Goal: Obtain resource: Download file/media

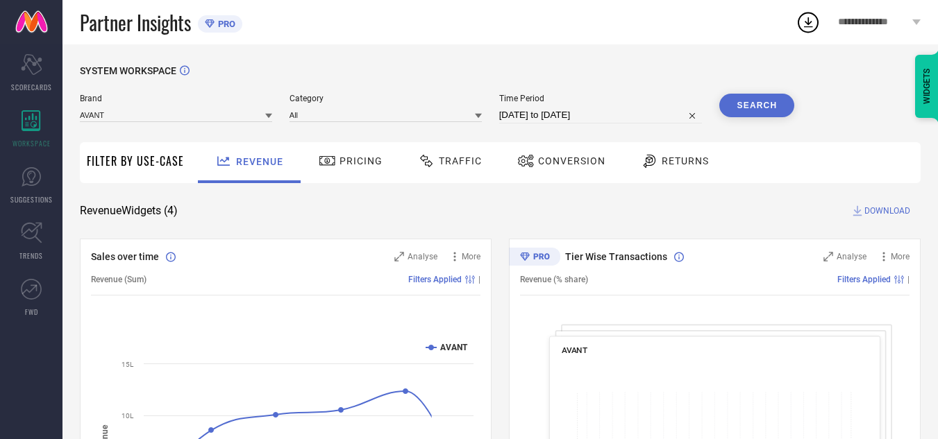
click at [182, 118] on input at bounding box center [176, 115] width 192 height 15
click at [185, 149] on div "CULT" at bounding box center [176, 158] width 192 height 24
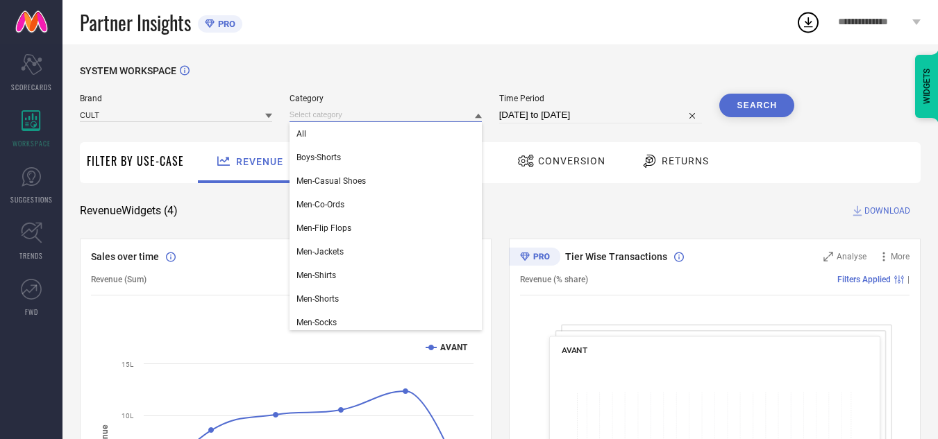
click at [344, 115] on input at bounding box center [385, 115] width 192 height 15
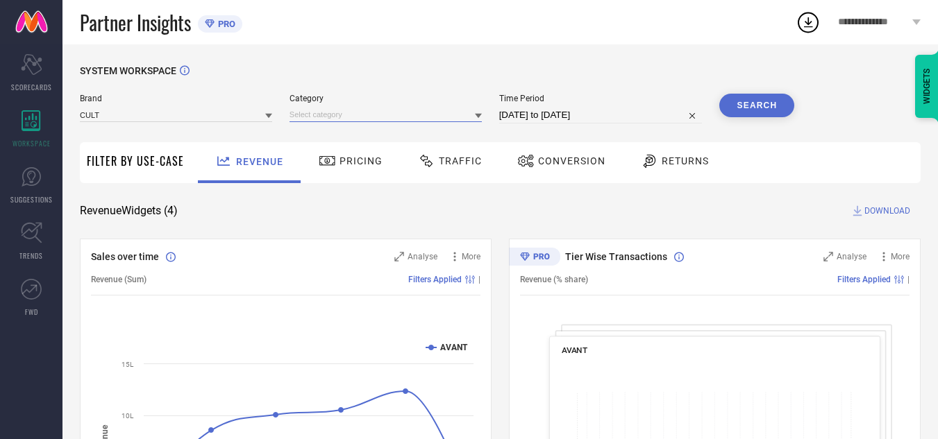
click at [344, 115] on input at bounding box center [385, 115] width 192 height 15
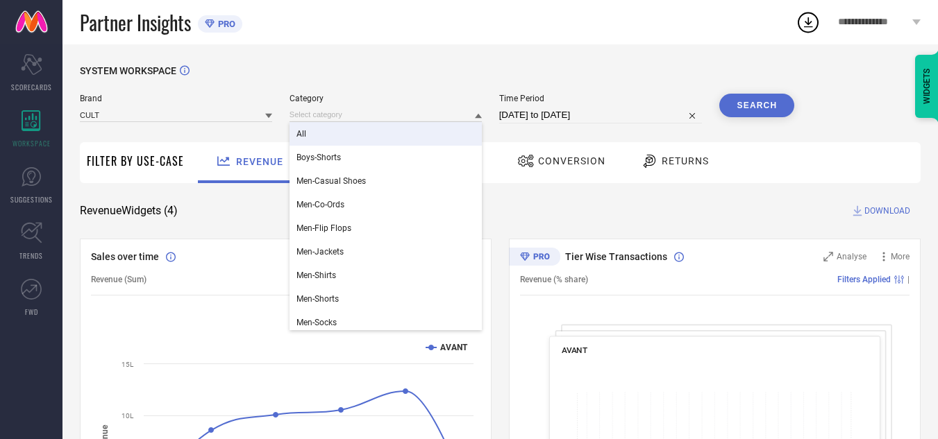
click at [353, 127] on div "All" at bounding box center [385, 134] width 192 height 24
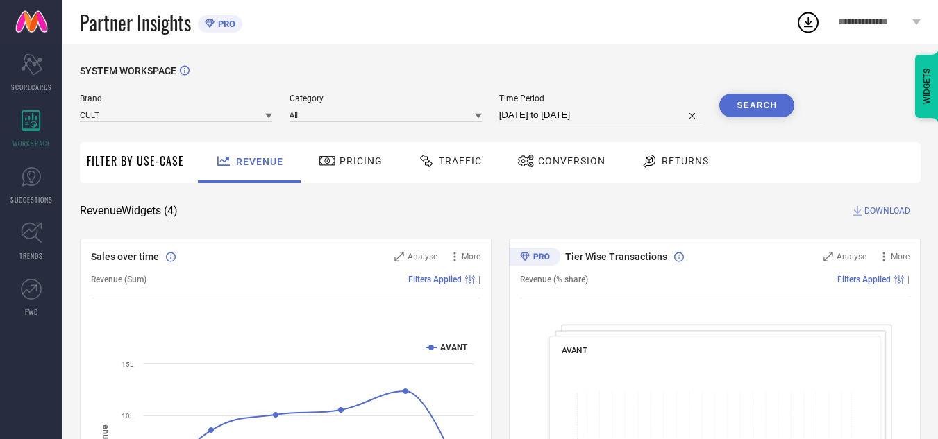
select select "7"
select select "2025"
select select "8"
select select "2025"
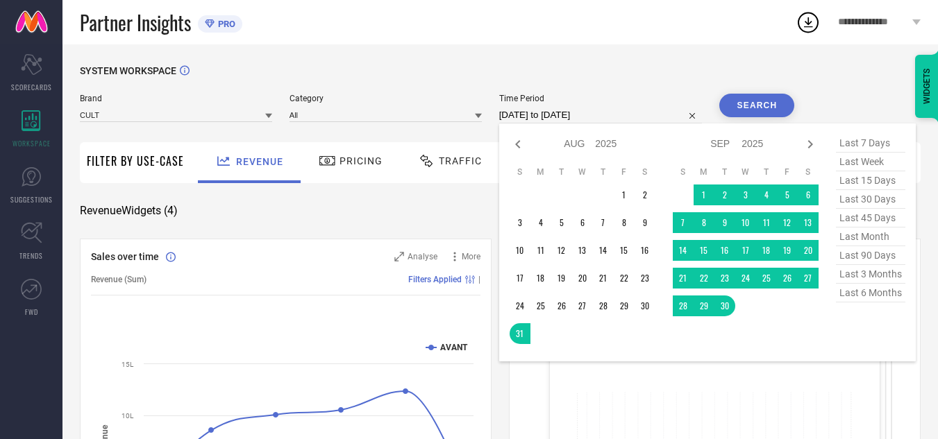
click at [577, 112] on input "[DATE] to [DATE]" at bounding box center [600, 115] width 203 height 17
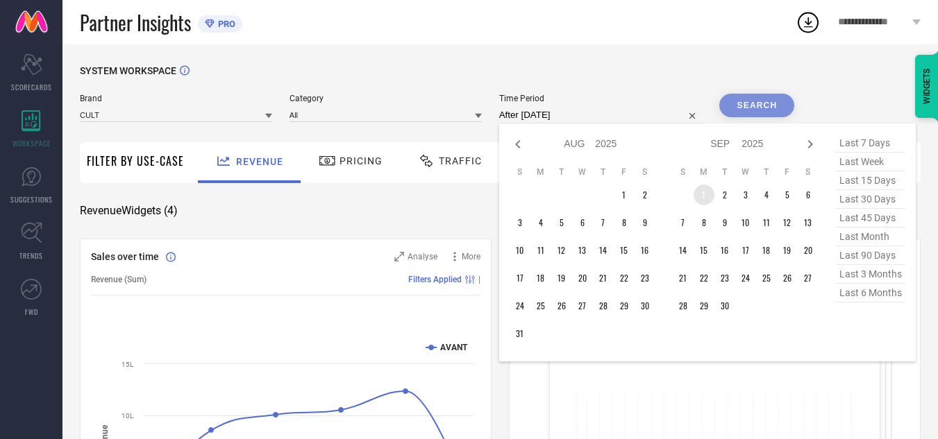
click at [700, 195] on td "1" at bounding box center [703, 195] width 21 height 21
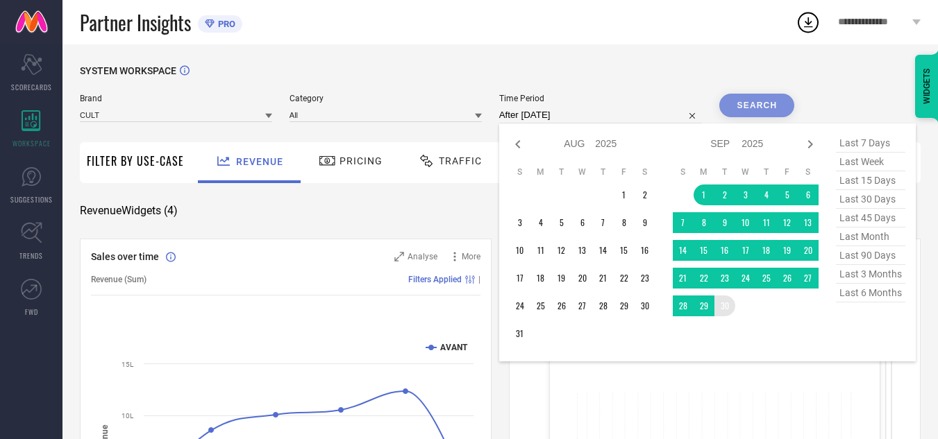
type input "[DATE] to [DATE]"
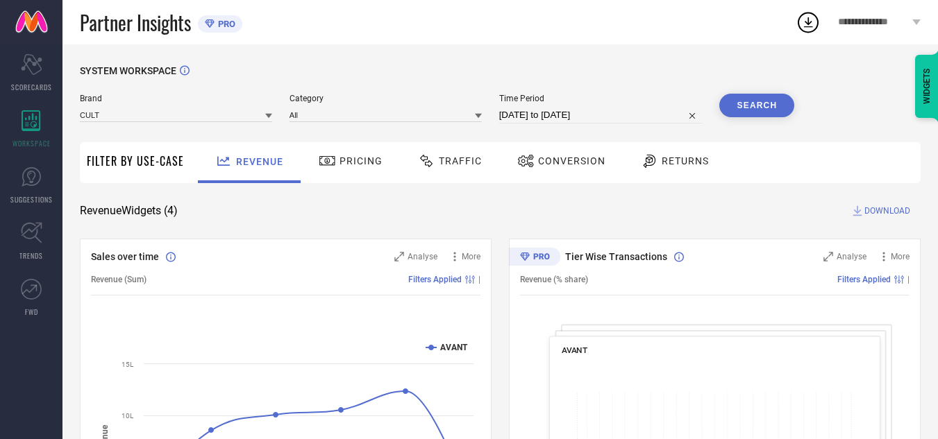
click at [747, 112] on button "Search" at bounding box center [756, 106] width 75 height 24
click at [433, 155] on div at bounding box center [428, 161] width 21 height 17
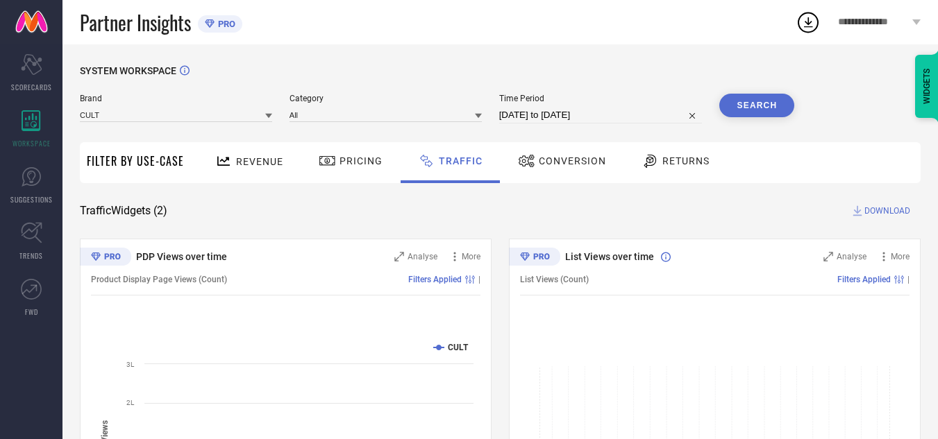
click at [891, 211] on span "DOWNLOAD" at bounding box center [887, 211] width 46 height 14
